Goal: Navigation & Orientation: Find specific page/section

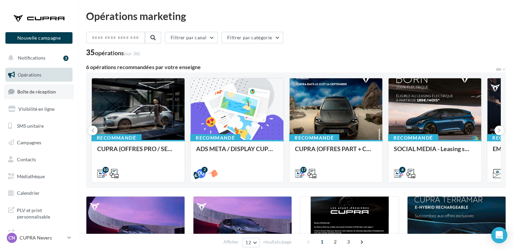
click at [53, 94] on span "Boîte de réception" at bounding box center [36, 92] width 39 height 6
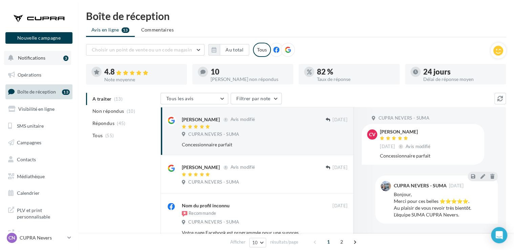
click at [44, 54] on button "Notifications 3" at bounding box center [37, 58] width 67 height 14
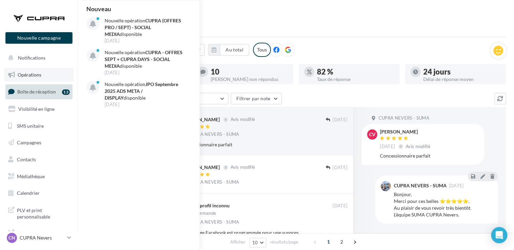
click at [34, 75] on span "Opérations" at bounding box center [30, 75] width 24 height 6
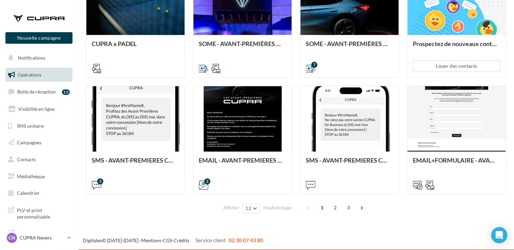
scroll to position [8, 0]
